Goal: Transaction & Acquisition: Book appointment/travel/reservation

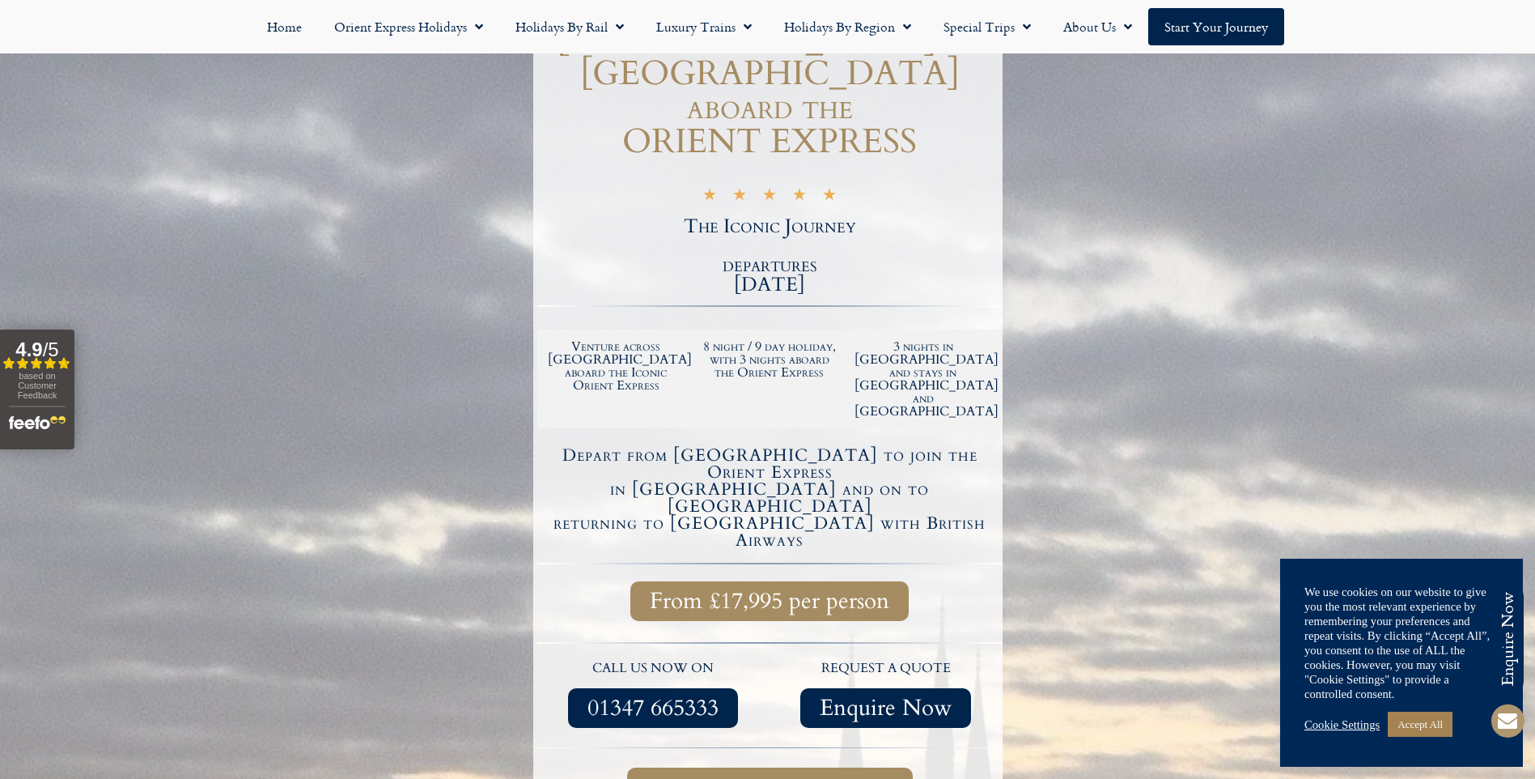
scroll to position [261, 0]
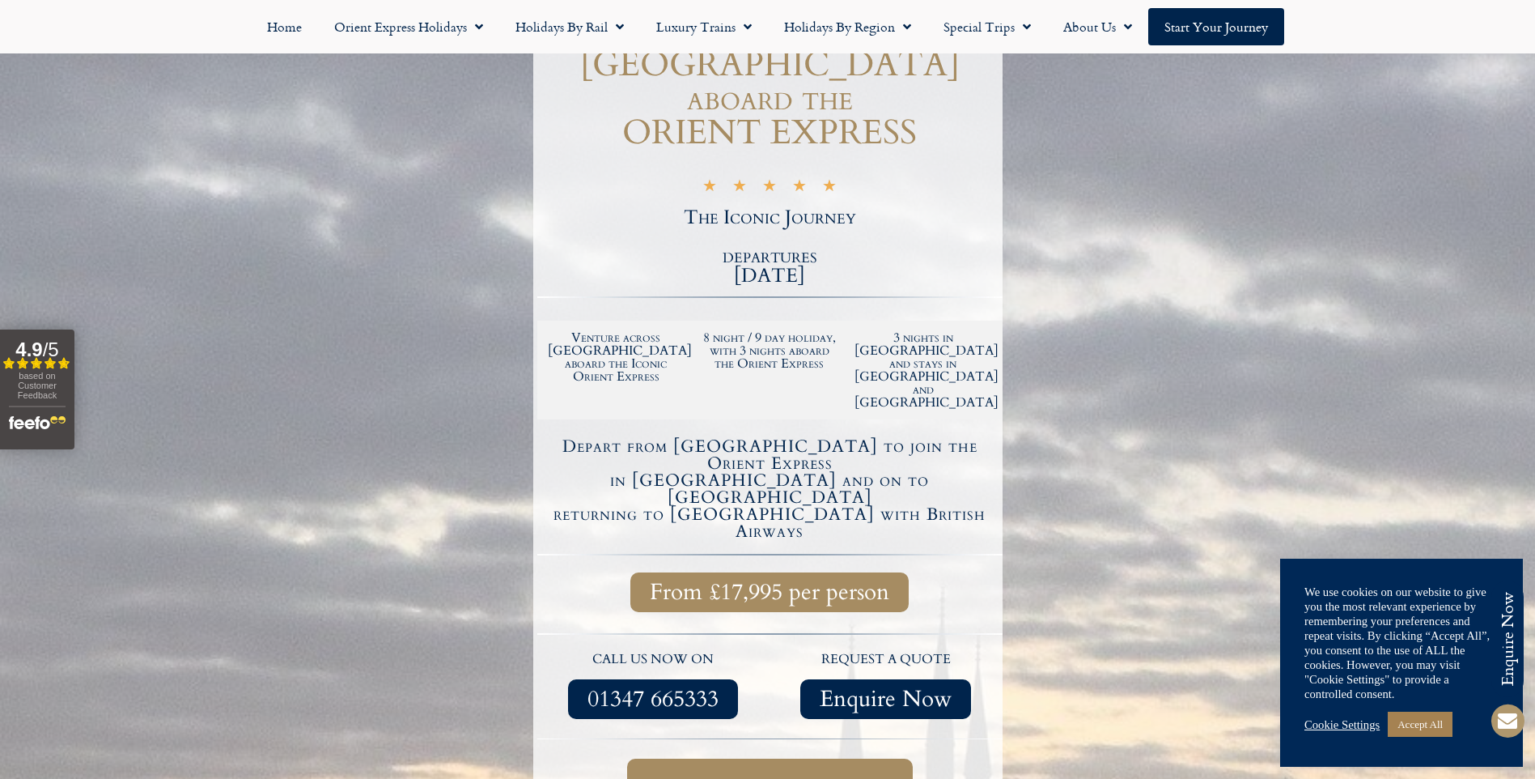
click at [796, 775] on span "Full itinerary & dates" at bounding box center [770, 785] width 221 height 20
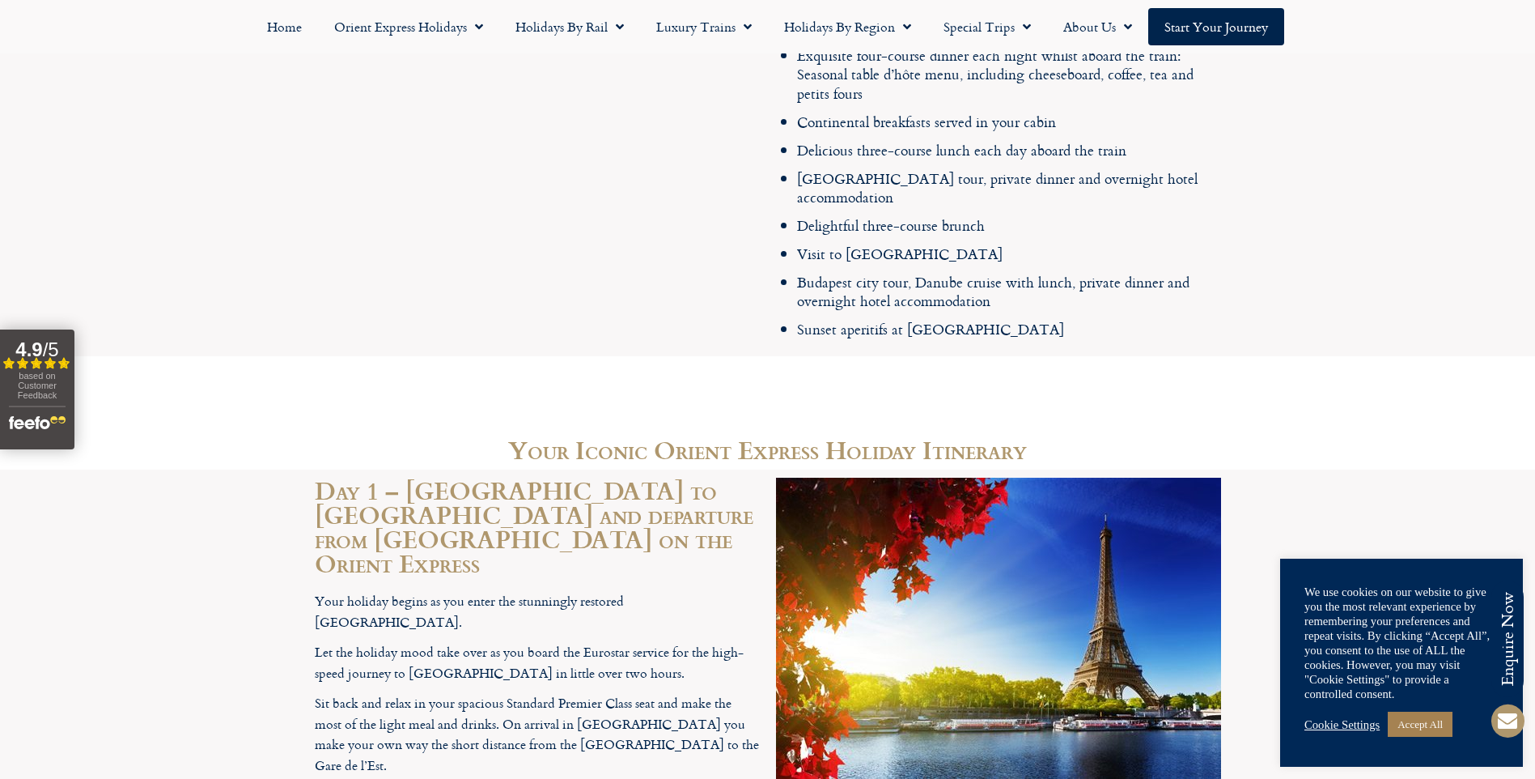
scroll to position [3653, 0]
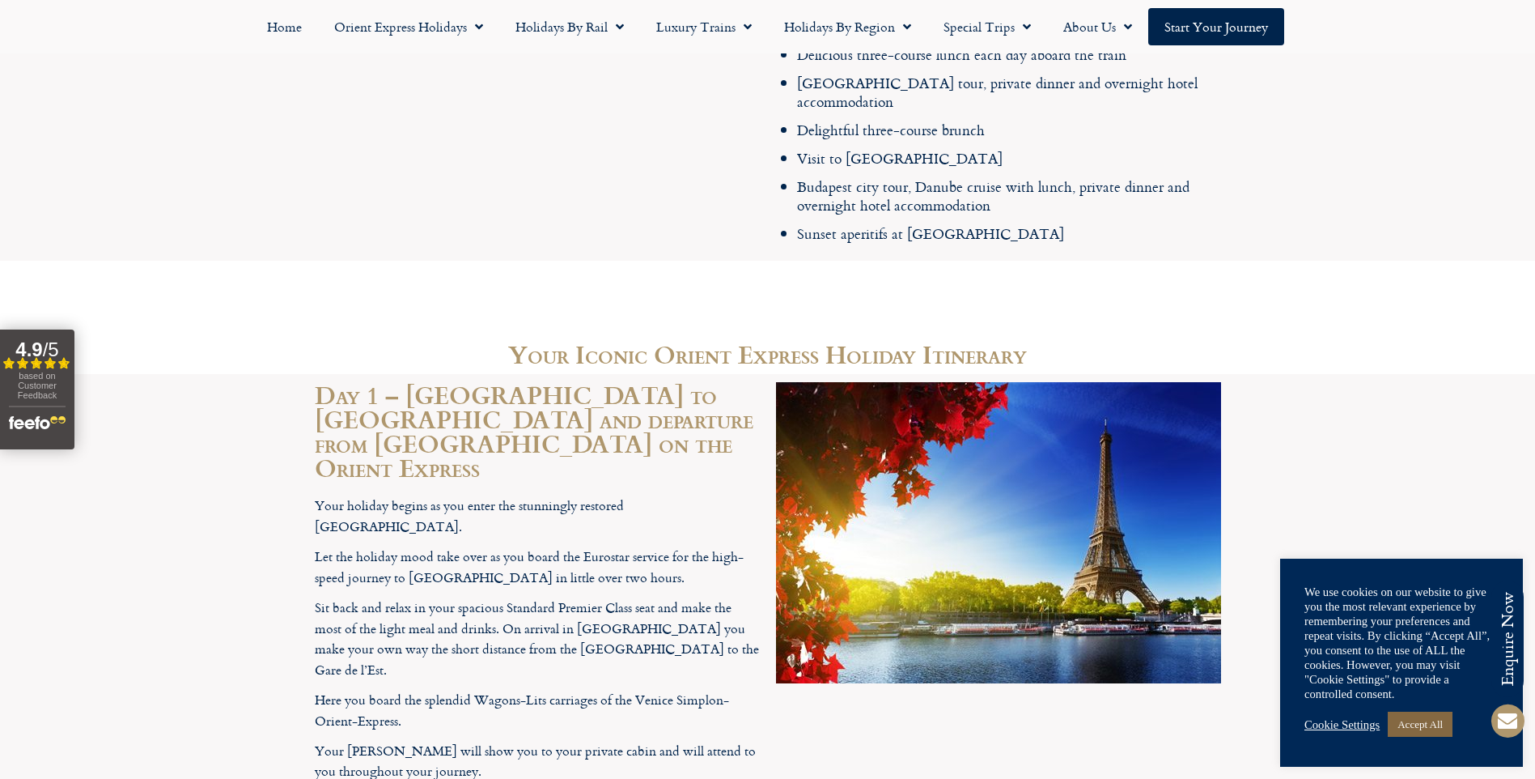
click at [1437, 720] on link "Accept All" at bounding box center [1420, 723] width 65 height 25
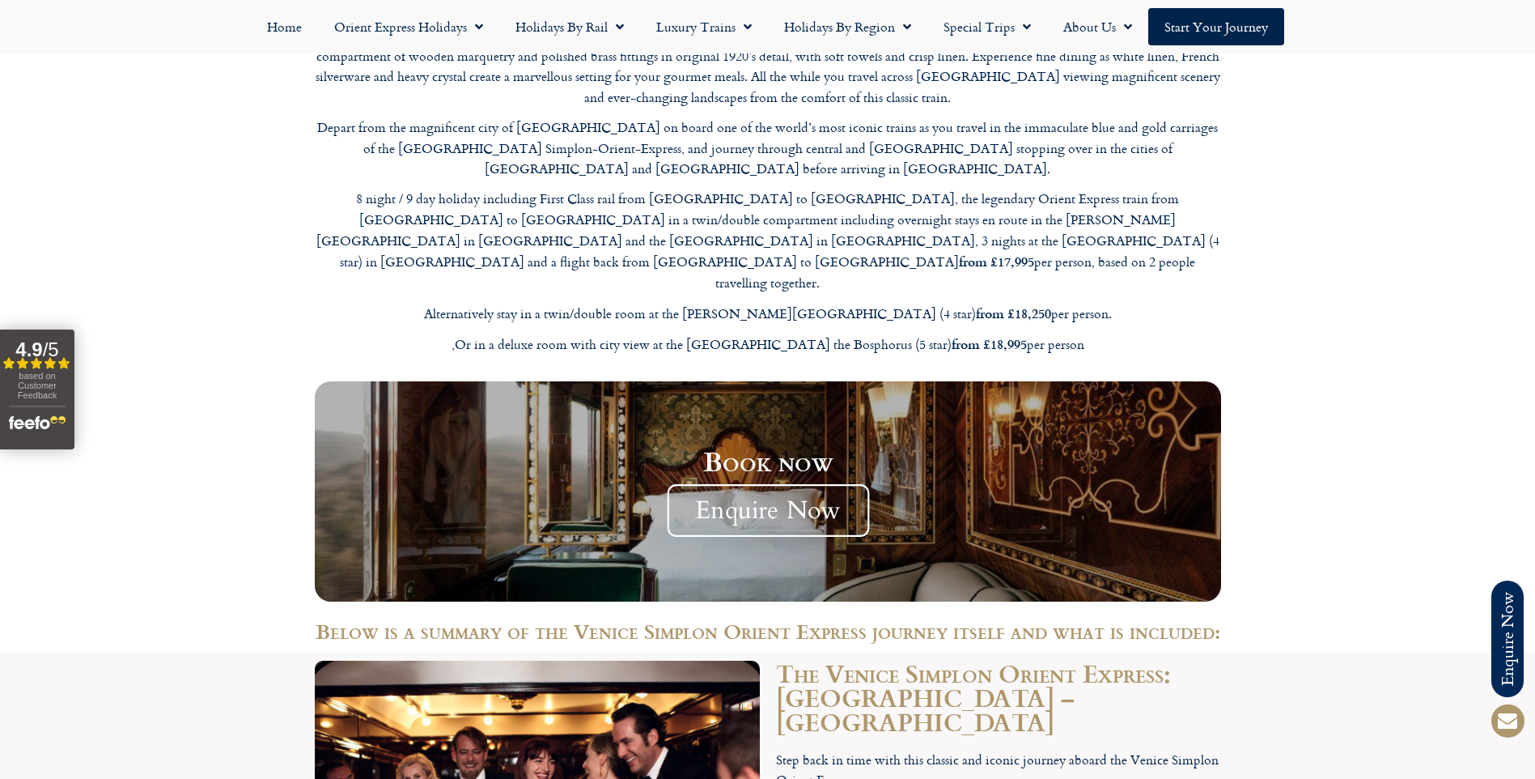
scroll to position [2439, 0]
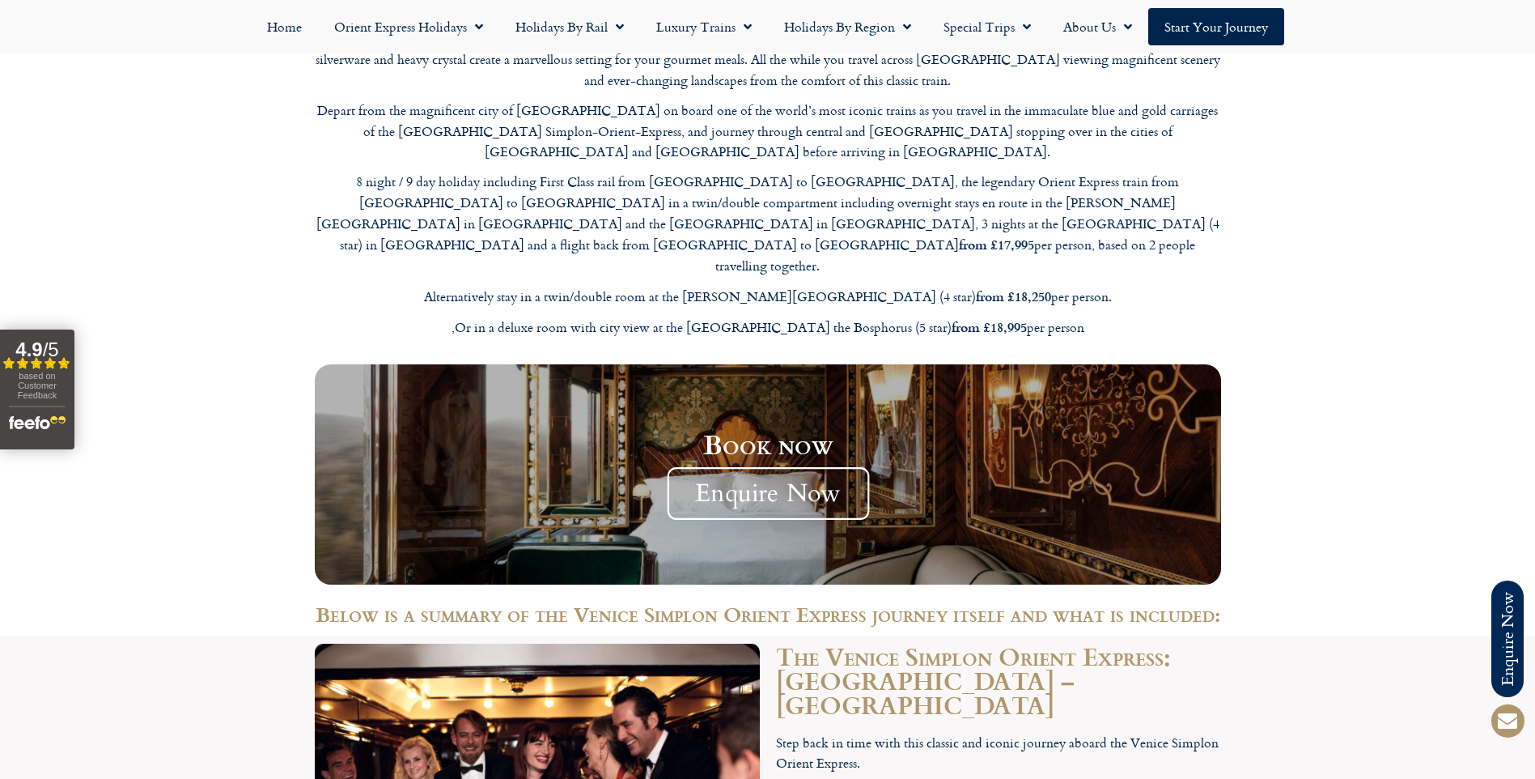
click at [788, 467] on span "Enquire Now" at bounding box center [768, 493] width 202 height 53
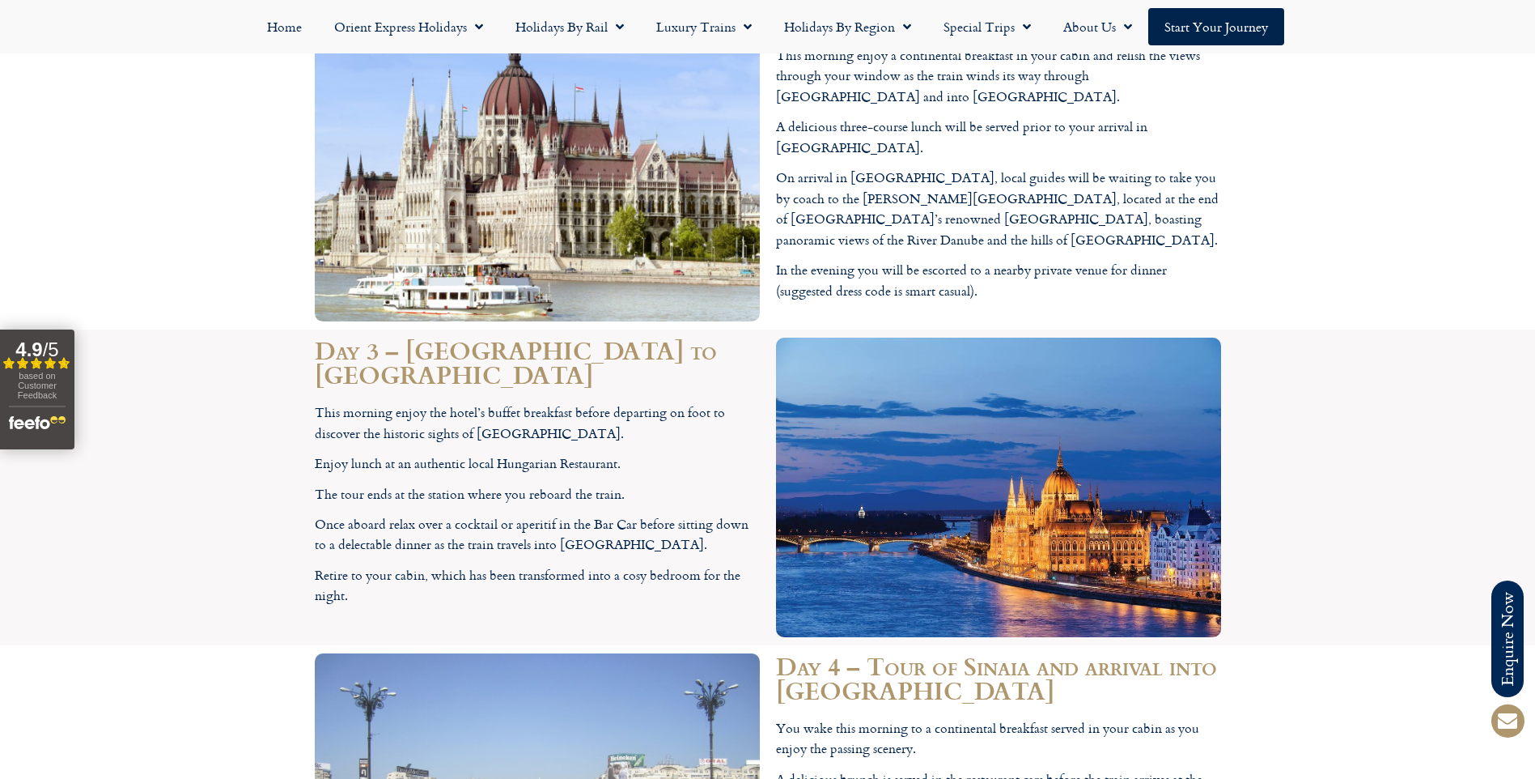
scroll to position [4625, 0]
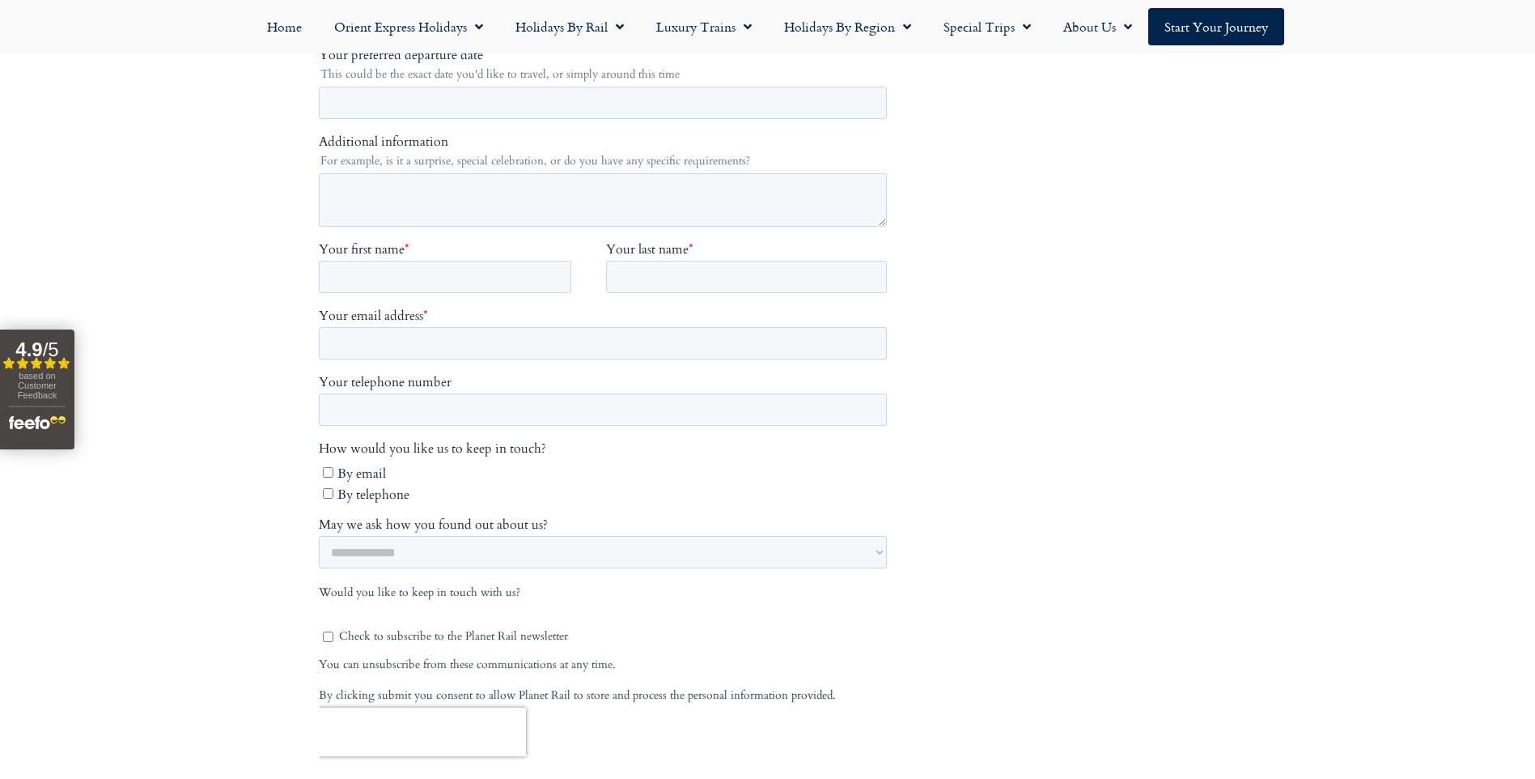
scroll to position [1052, 0]
